Goal: Task Accomplishment & Management: Use online tool/utility

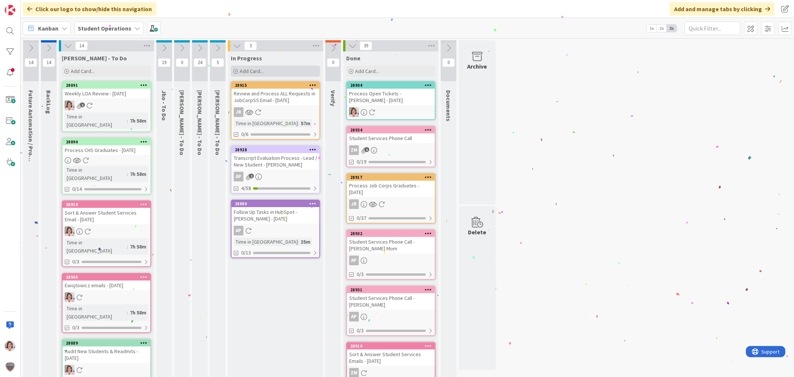
click at [261, 68] on span "Add Card..." at bounding box center [252, 71] width 24 height 7
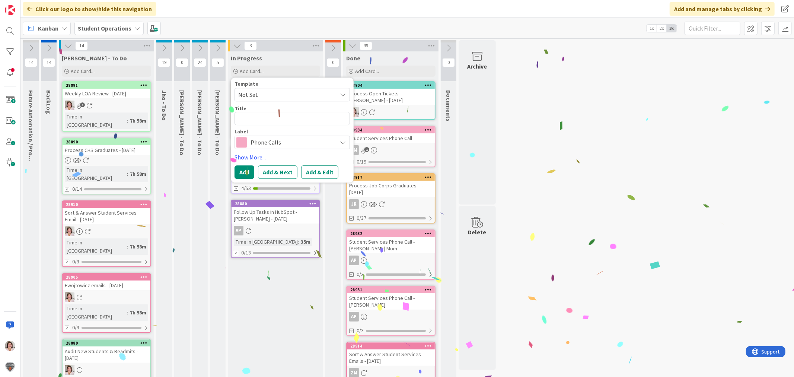
click at [267, 143] on span "Phone Calls" at bounding box center [292, 142] width 83 height 10
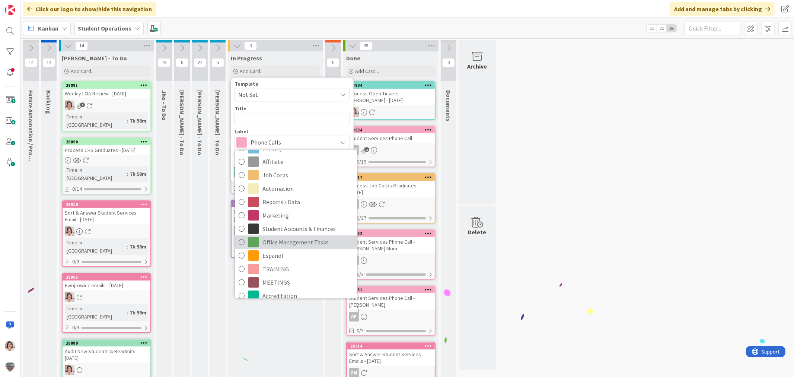
scroll to position [165, 0]
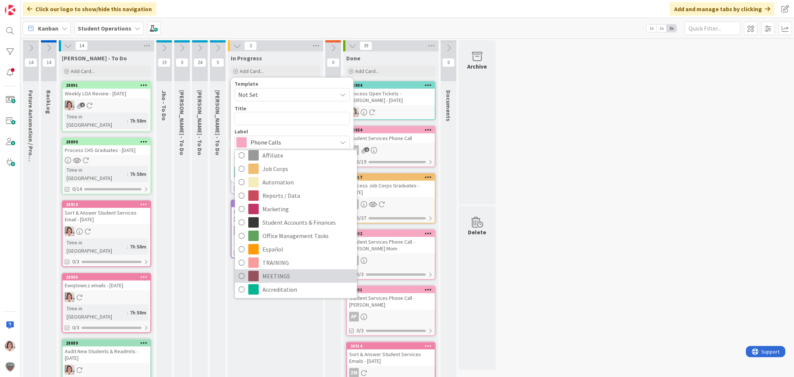
click at [271, 275] on span "MEETINGS" at bounding box center [307, 275] width 91 height 11
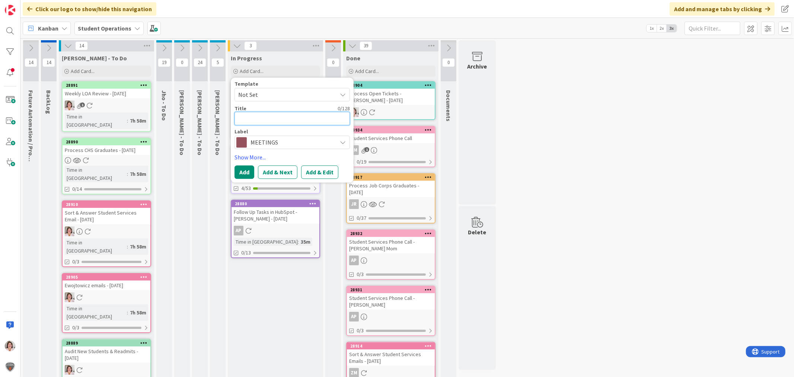
click at [272, 122] on textarea at bounding box center [292, 118] width 115 height 13
type textarea "x"
type textarea "W"
type textarea "x"
type textarea "We"
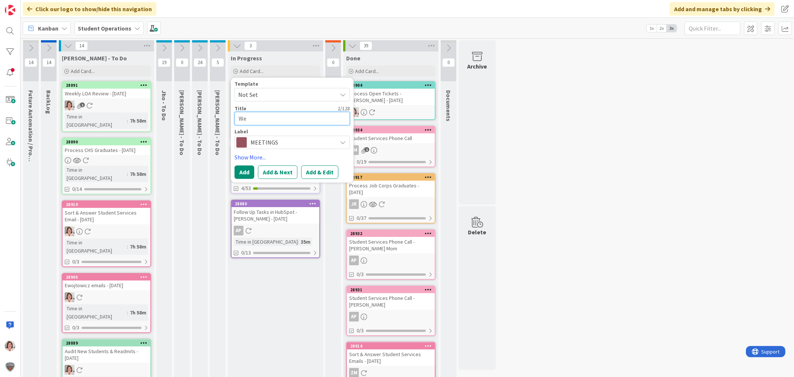
type textarea "x"
type textarea "Wee"
type textarea "x"
type textarea "Week"
type textarea "x"
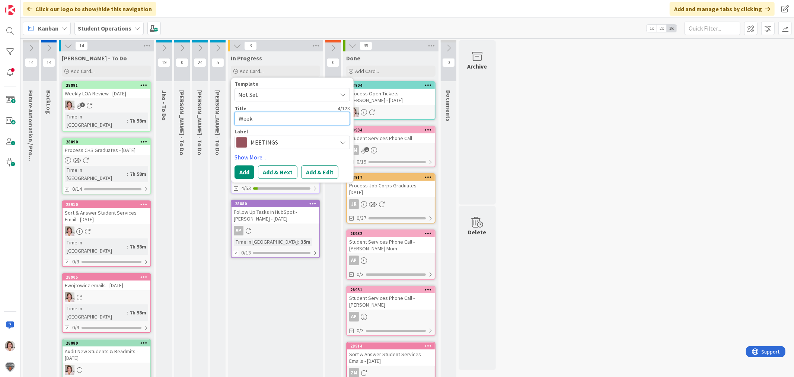
type textarea "Weekl"
type textarea "x"
type textarea "Weekly"
type textarea "x"
type textarea "Weekly"
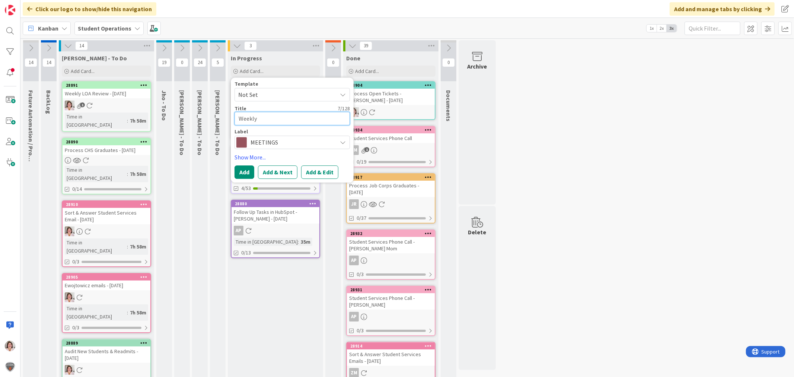
type textarea "x"
type textarea "Weekly D"
type textarea "x"
type textarea "Weekly Dl"
type textarea "x"
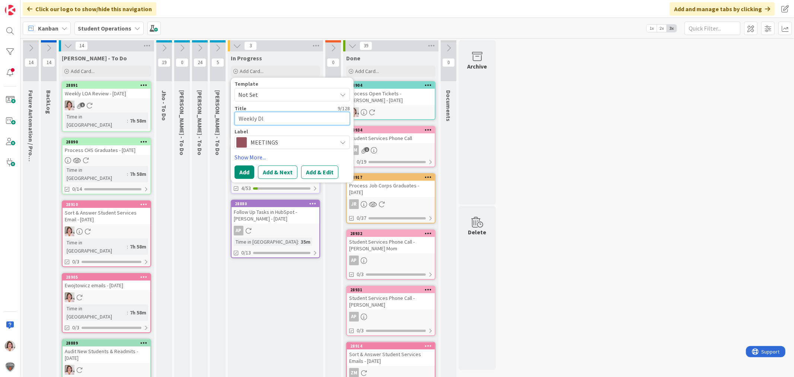
type textarea "Weekly D"
type textarea "x"
type textarea "Weekly"
type textarea "x"
type textarea "Weekly L"
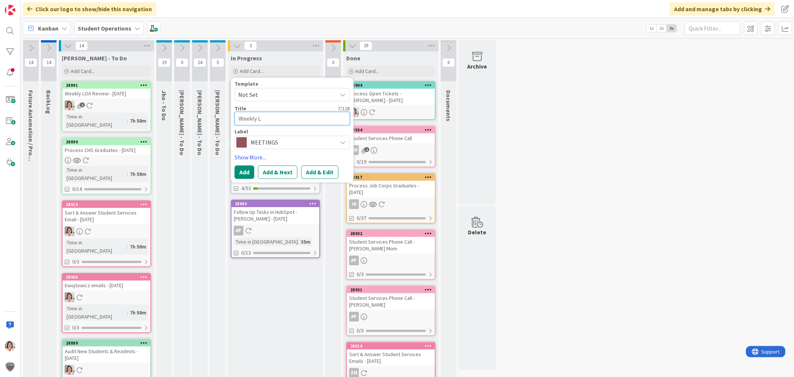
type textarea "x"
type textarea "Weekly Le"
type textarea "x"
type textarea "Weekly Lea"
type textarea "x"
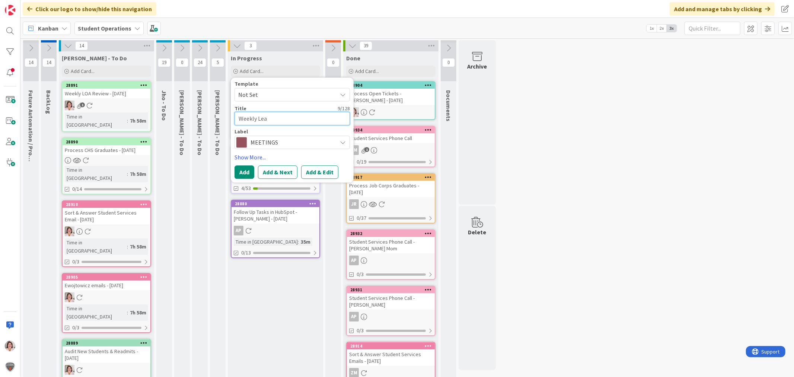
type textarea "Weekly Lead"
type textarea "x"
type textarea "Weekly Leade"
type textarea "x"
type textarea "Weekly Leader"
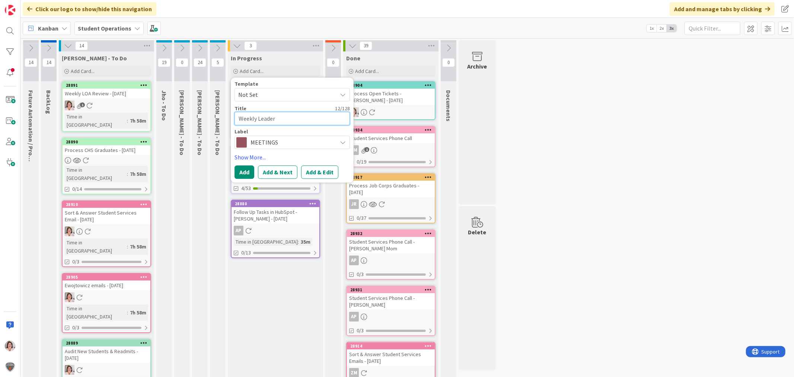
type textarea "x"
type textarea "Weekly Leadersh"
type textarea "x"
type textarea "Weekly Leadershi"
type textarea "x"
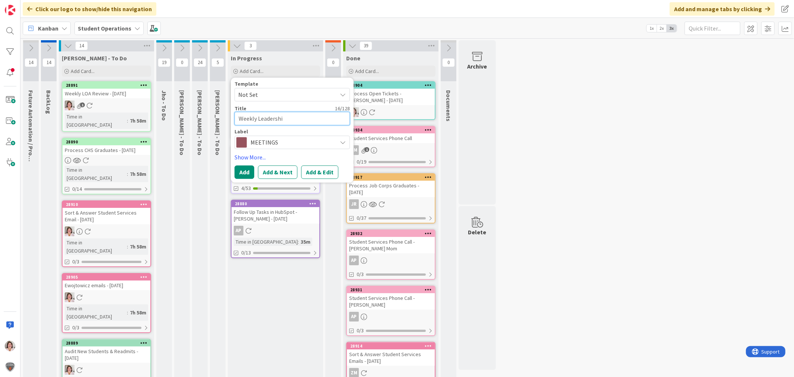
type textarea "Weekly Leadership"
type textarea "x"
type textarea "Weekly Leadership"
type textarea "x"
type textarea "Weekly Leadership M"
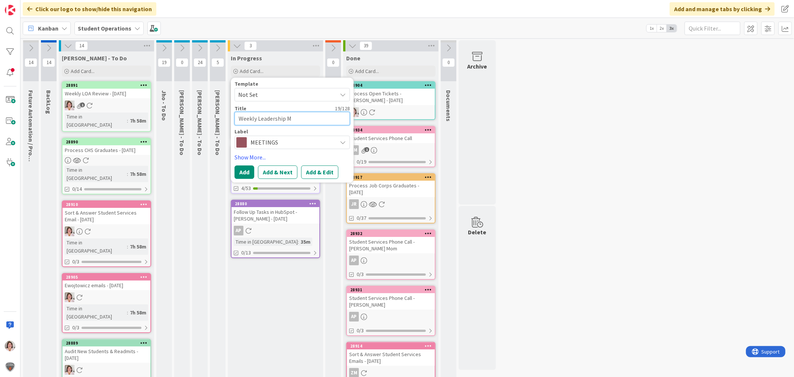
type textarea "x"
type textarea "Weekly Leadership Me"
type textarea "x"
type textarea "Weekly Leadership Mee"
type textarea "x"
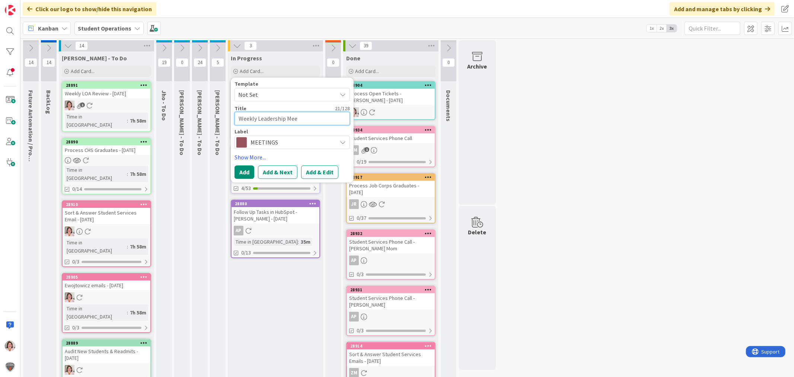
type textarea "Weekly Leadership Meet"
type textarea "x"
type textarea "Weekly Leadership Meeti"
type textarea "x"
type textarea "Weekly Leadership Meetin"
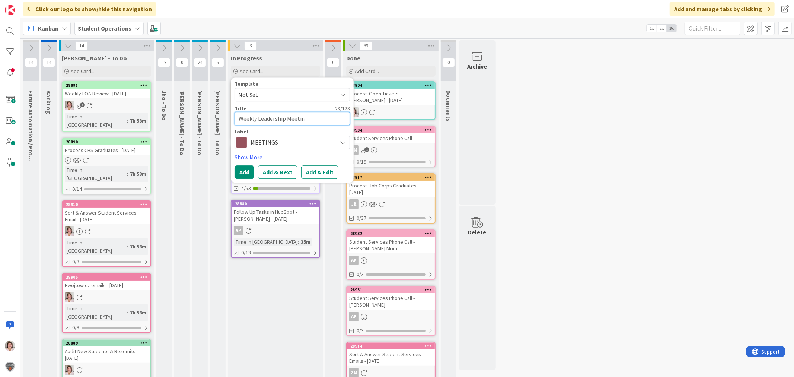
type textarea "x"
type textarea "Weekly Leadership Meeting"
type textarea "x"
type textarea "Weekly Leadership Meeting"
type textarea "x"
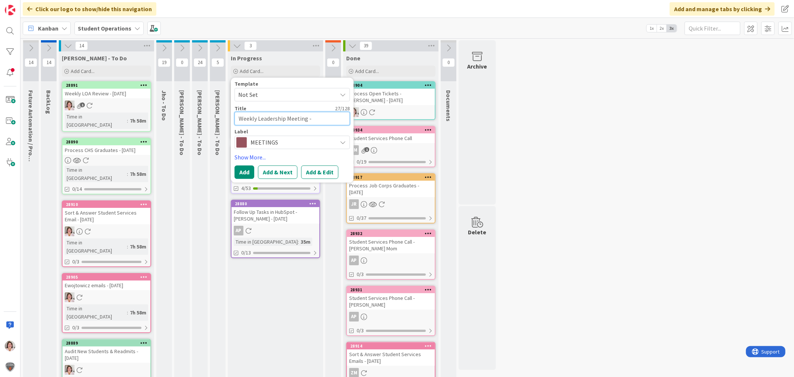
type textarea "Weekly Leadership Meeting -"
type textarea "x"
type textarea "Weekly Leadership Meeting - 4"
type textarea "x"
type textarea "Weekly Leadership Meeting - 45"
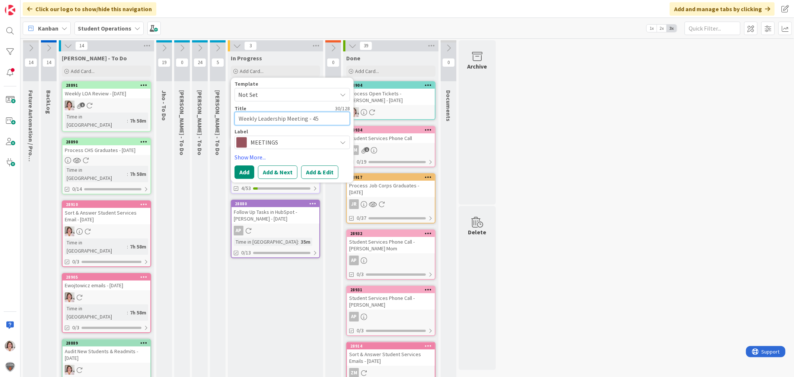
type textarea "x"
type textarea "Weekly Leadership Meeting - 45"
type textarea "x"
type textarea "Weekly Leadership Meeting - 45 M"
type textarea "x"
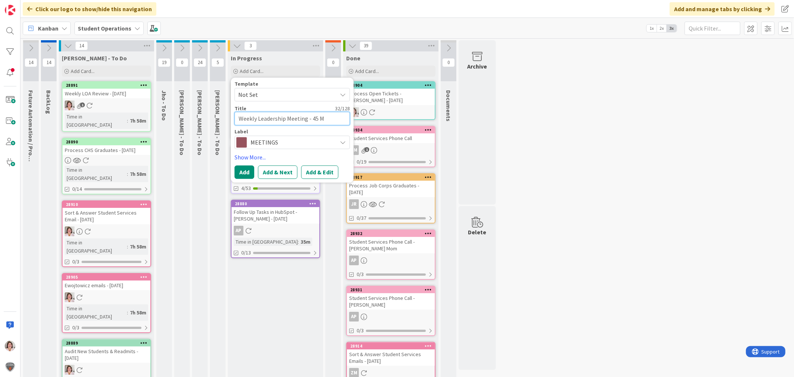
type textarea "Weekly Leadership Meeting - 45 Mi"
type textarea "x"
type textarea "Weekly Leadership Meeting - 45 Min"
type textarea "x"
type textarea "Weekly Leadership Meeting - 45 Minu"
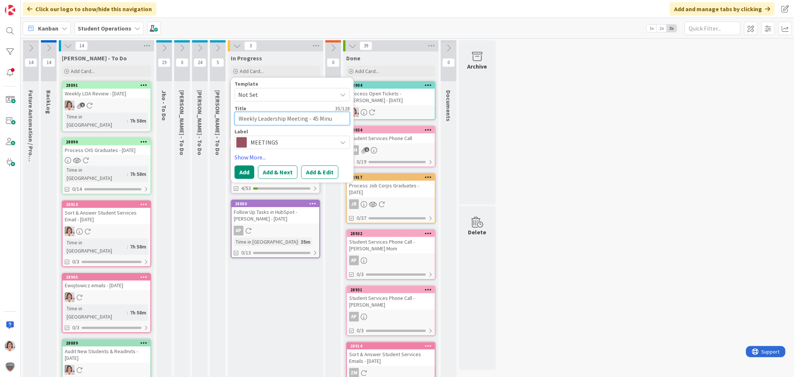
type textarea "x"
type textarea "Weekly Leadership Meeting - 45 Minut"
type textarea "x"
type textarea "Weekly Leadership Meeting - 45 Minute"
type textarea "x"
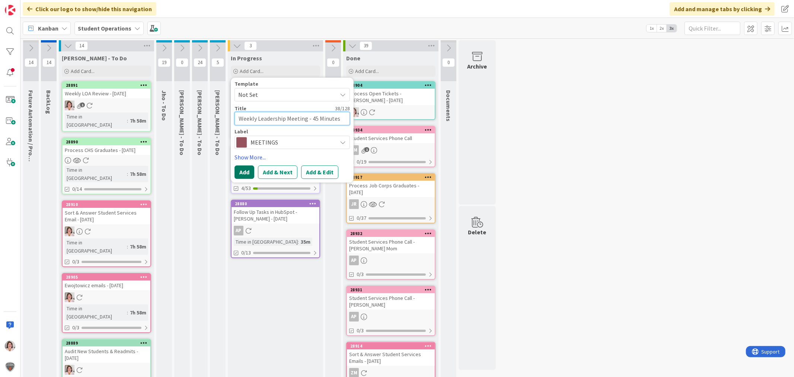
type textarea "Weekly Leadership Meeting - 45 Minutes"
click at [241, 170] on button "Add" at bounding box center [245, 171] width 20 height 13
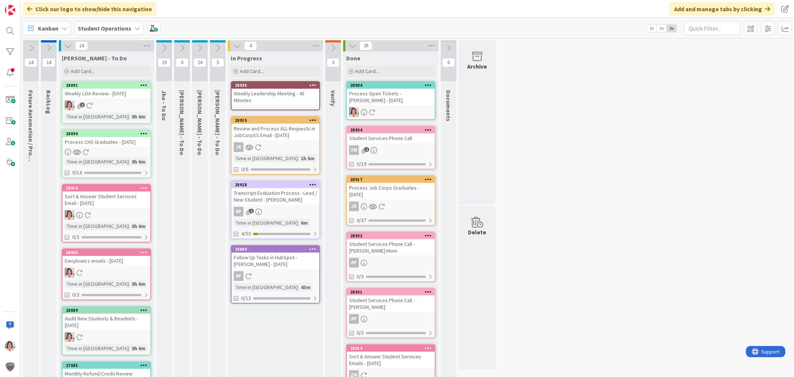
click at [314, 86] on icon at bounding box center [312, 84] width 7 height 5
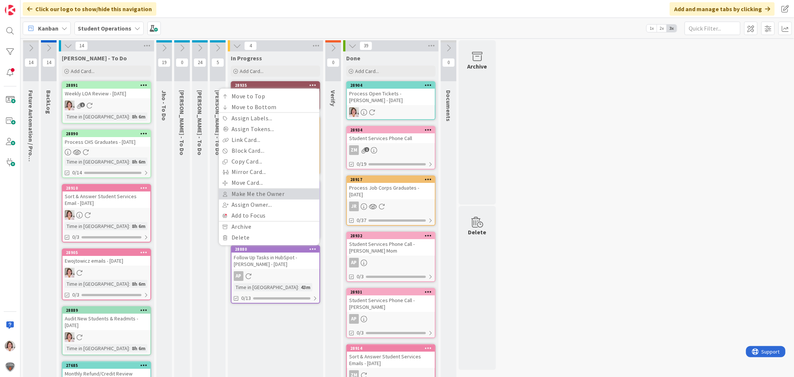
click at [270, 191] on link "Make Me the Owner" at bounding box center [269, 194] width 101 height 11
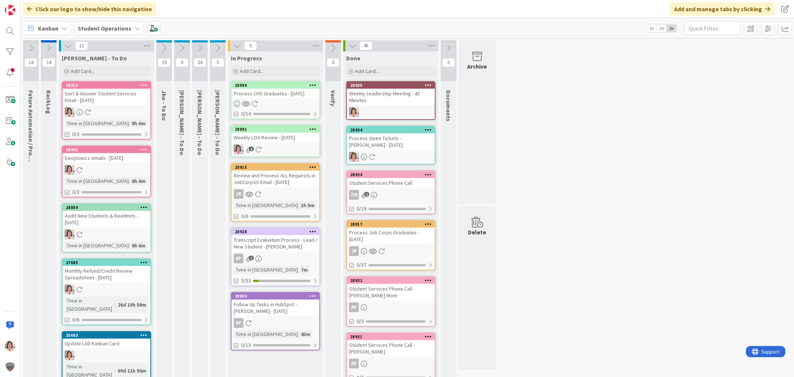
click at [272, 94] on div "Process CHS Graduates - [DATE]" at bounding box center [276, 94] width 88 height 10
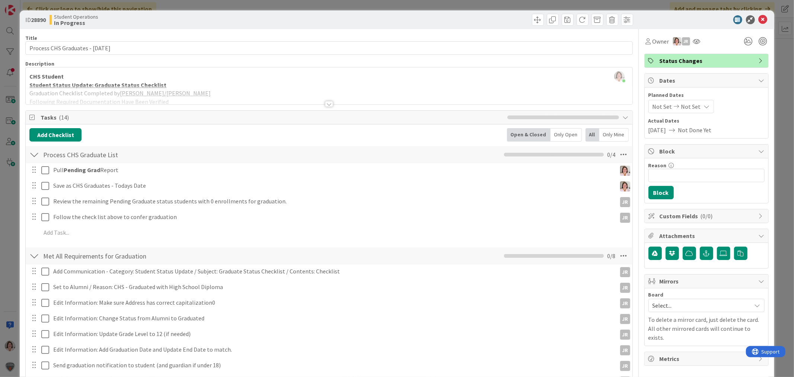
click at [325, 103] on div at bounding box center [329, 104] width 8 height 6
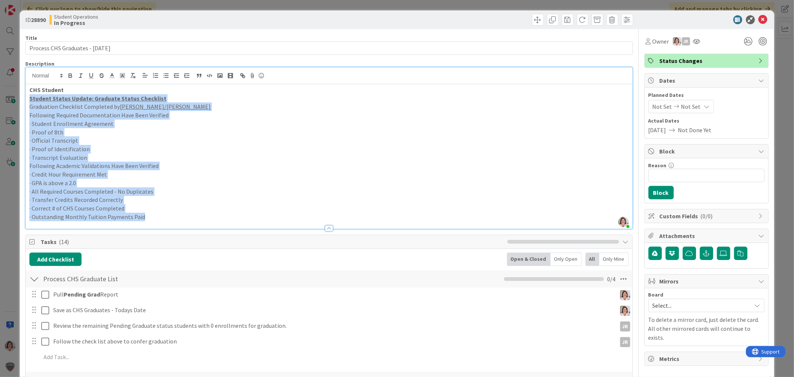
drag, startPoint x: 150, startPoint y: 219, endPoint x: 28, endPoint y: 99, distance: 171.1
click at [28, 99] on div "CHS Student Student Status Update: Graduate Status Checklist Graduation Checkli…" at bounding box center [329, 156] width 606 height 144
copy div "Student Status Update: Graduate Status Checklist Graduation Checklist Completed…"
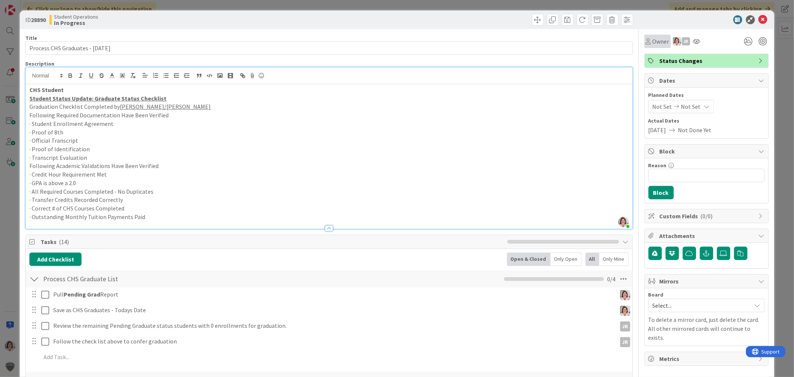
click at [652, 47] on div "Owner" at bounding box center [657, 41] width 26 height 13
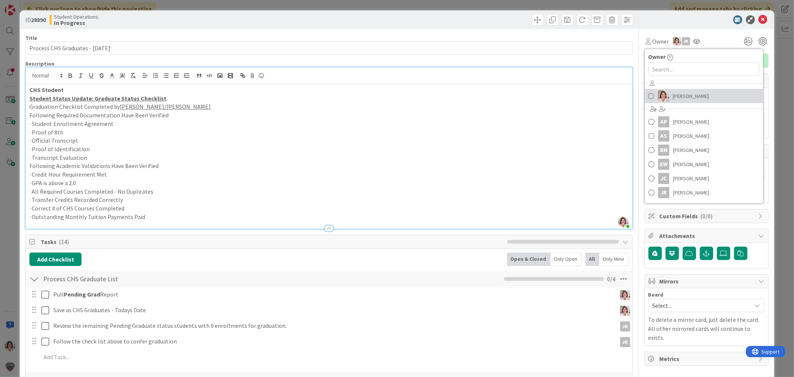
click at [683, 99] on span "[PERSON_NAME]" at bounding box center [691, 95] width 36 height 11
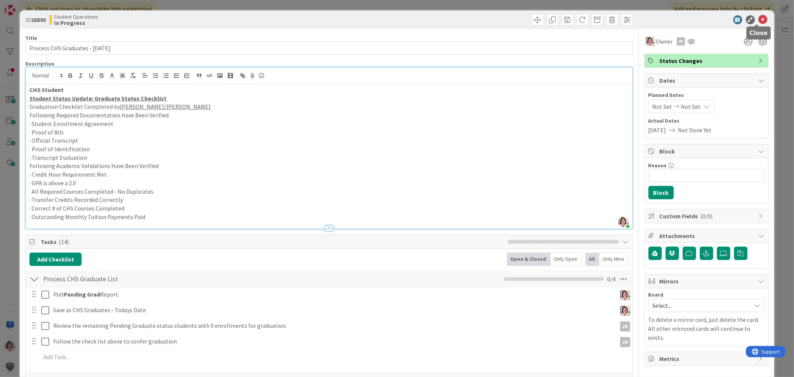
drag, startPoint x: 752, startPoint y: 20, endPoint x: 739, endPoint y: 25, distance: 13.9
click at [759, 20] on icon at bounding box center [763, 19] width 9 height 9
